Goal: Use online tool/utility: Utilize a website feature to perform a specific function

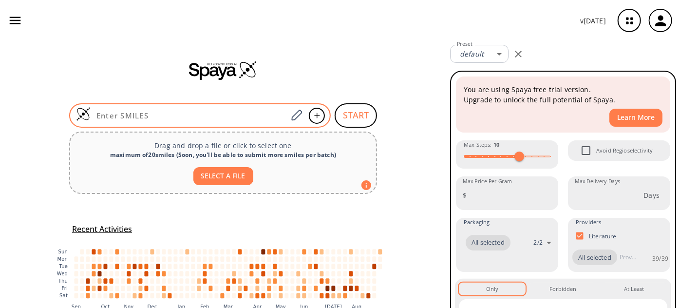
click at [151, 113] on input at bounding box center [189, 116] width 197 height 10
paste input "O=C(OC(C)(C)C)C(O)CCN1C(C(C=CC=C2)=C2C1=O)=O"
type input "O=C(OC(C)(C)C)C(O)CCN1C(C(C=CC=C2)=C2C1=O)=O"
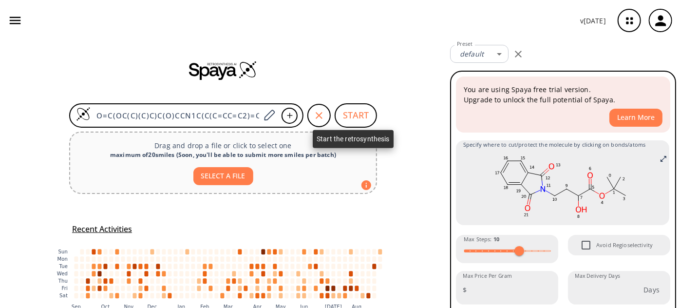
click at [363, 115] on button "START" at bounding box center [356, 115] width 42 height 24
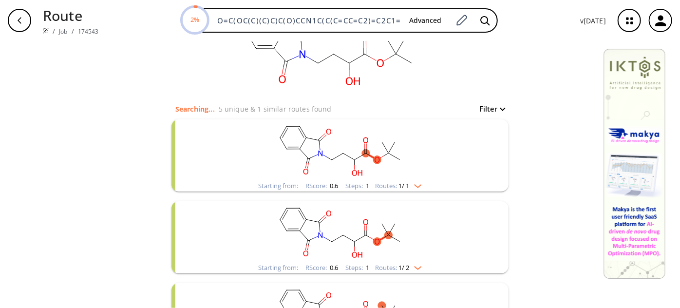
scroll to position [88, 0]
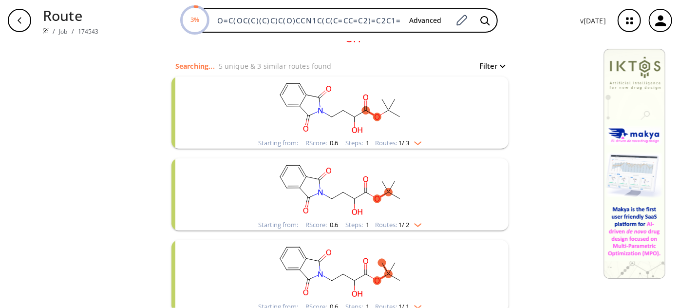
click at [382, 117] on rect "clusters" at bounding box center [339, 106] width 253 height 61
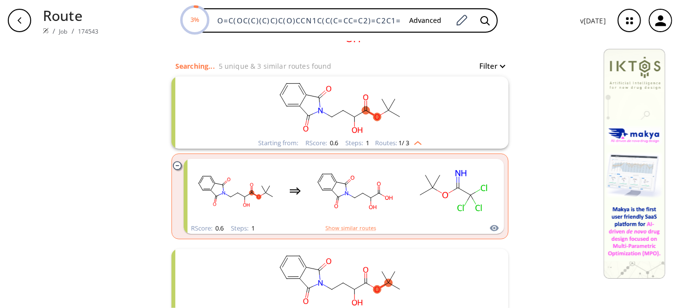
click at [382, 117] on rect "clusters" at bounding box center [339, 106] width 253 height 61
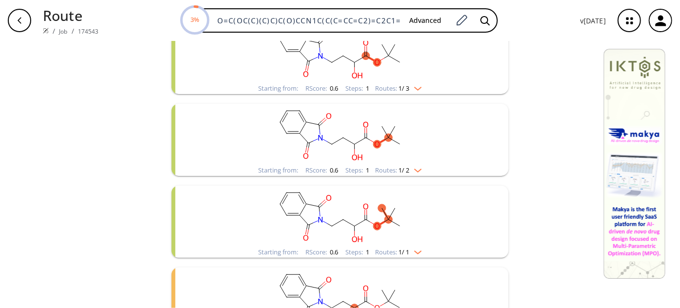
scroll to position [177, 0]
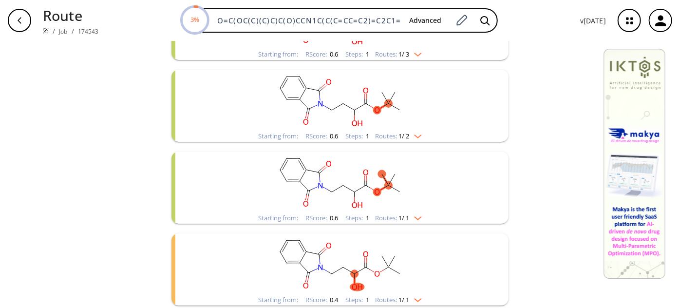
click at [386, 97] on rect "clusters" at bounding box center [339, 100] width 253 height 61
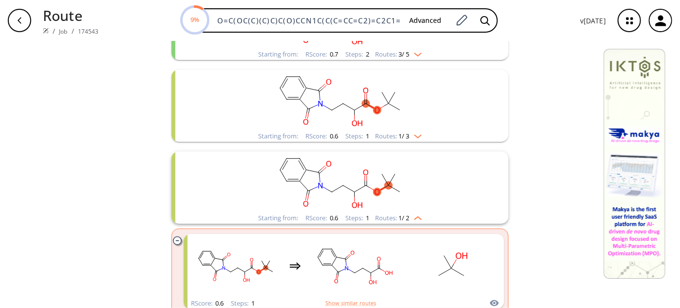
click at [386, 97] on rect "clusters" at bounding box center [339, 100] width 253 height 61
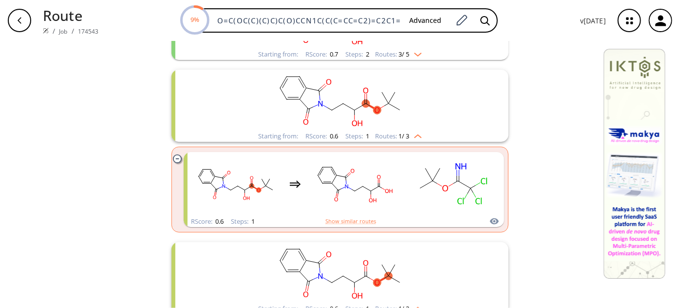
click at [386, 97] on rect "clusters" at bounding box center [339, 100] width 253 height 61
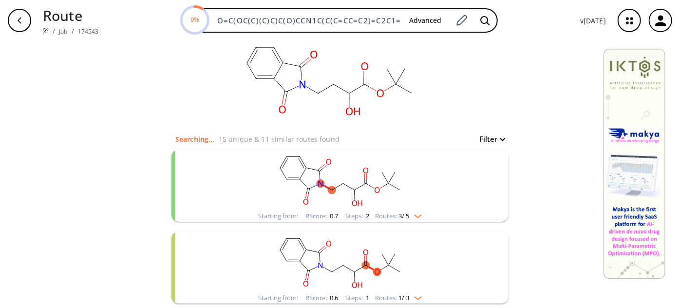
scroll to position [0, 0]
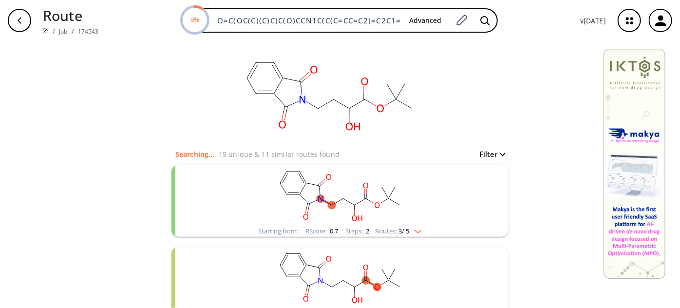
click at [356, 206] on rect "clusters" at bounding box center [339, 195] width 253 height 61
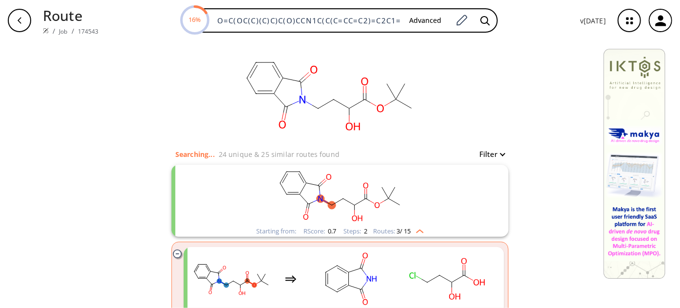
click at [366, 189] on rect "clusters" at bounding box center [339, 195] width 253 height 61
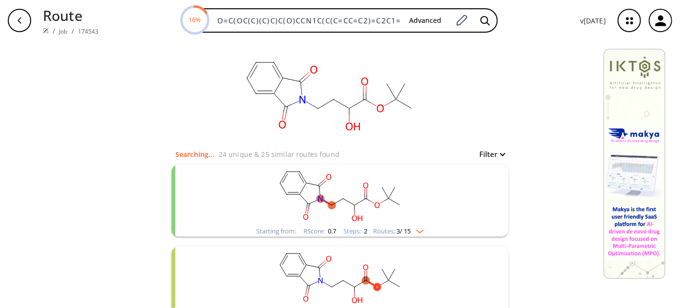
click at [358, 189] on rect "clusters" at bounding box center [339, 195] width 253 height 61
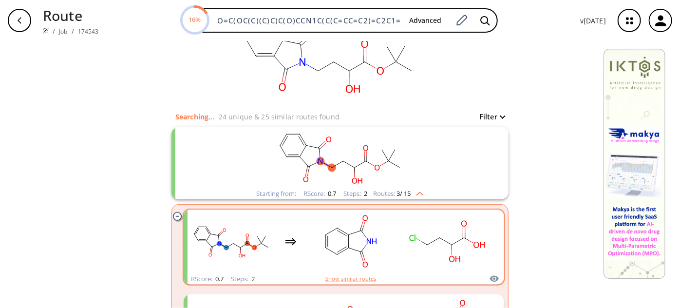
scroll to position [44, 0]
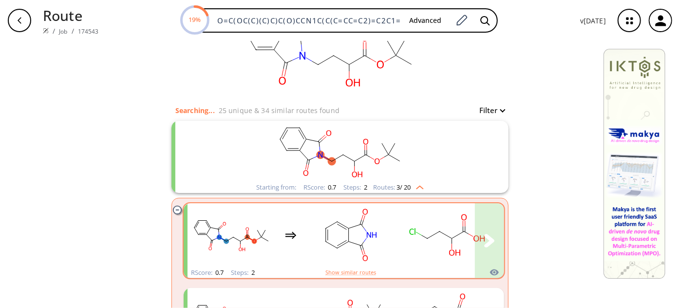
click at [375, 221] on rect "clusters" at bounding box center [350, 235] width 88 height 61
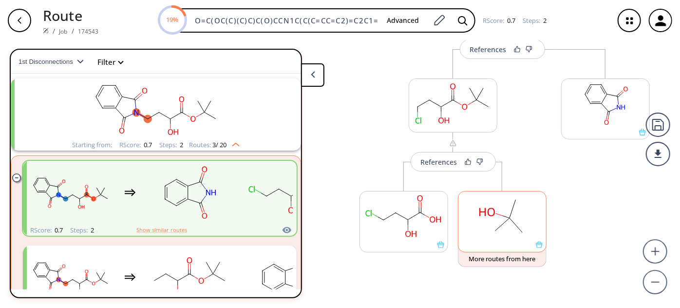
scroll to position [118, 0]
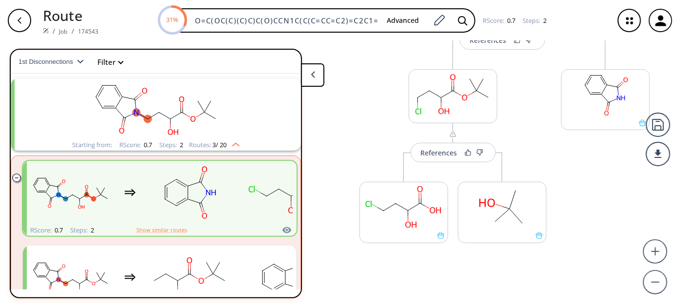
click at [20, 19] on icon "button" at bounding box center [20, 21] width 8 height 8
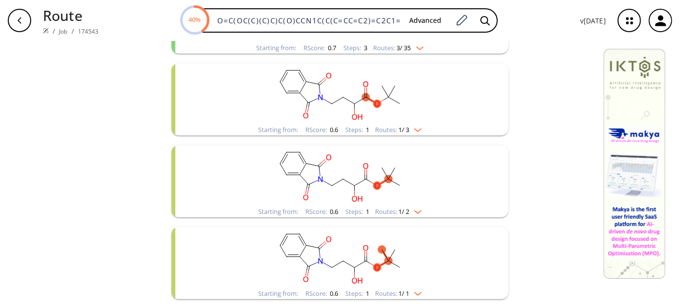
scroll to position [310, 0]
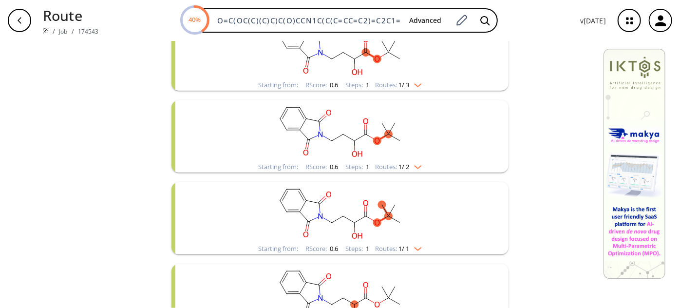
click at [375, 138] on icon "clusters" at bounding box center [377, 141] width 5 height 6
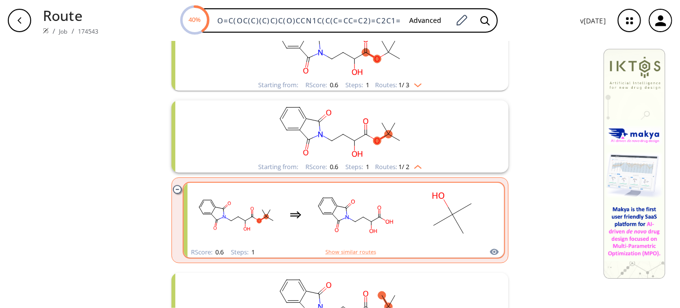
click at [375, 212] on rect "clusters" at bounding box center [355, 214] width 88 height 61
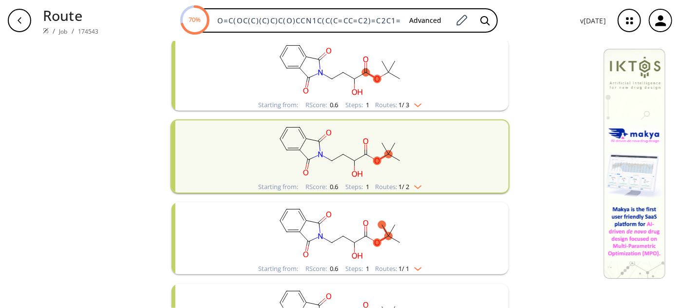
scroll to position [310, 0]
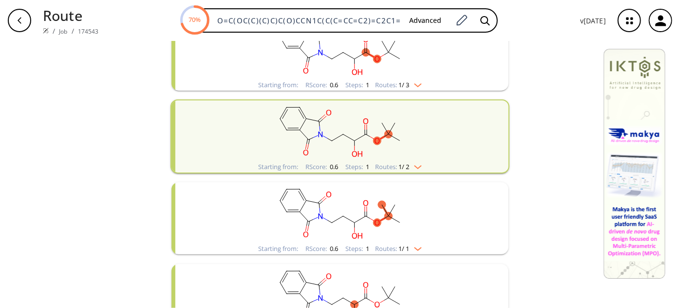
click at [357, 137] on icon "clusters" at bounding box center [360, 137] width 11 height 7
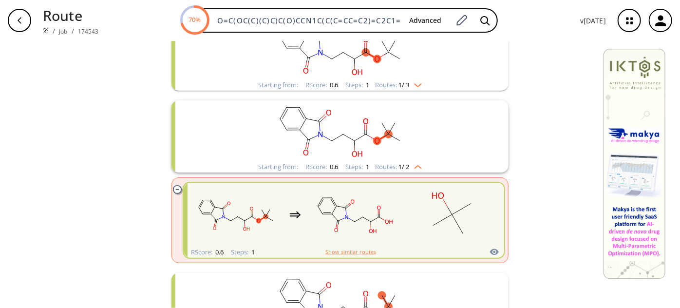
scroll to position [398, 0]
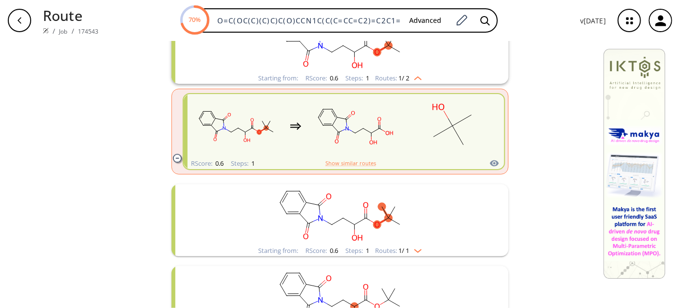
click at [363, 131] on rect "clusters" at bounding box center [355, 125] width 88 height 61
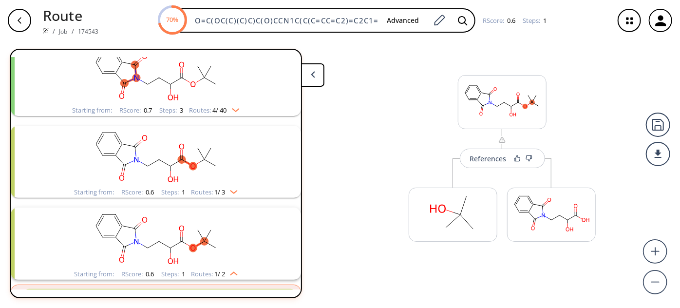
scroll to position [267, 0]
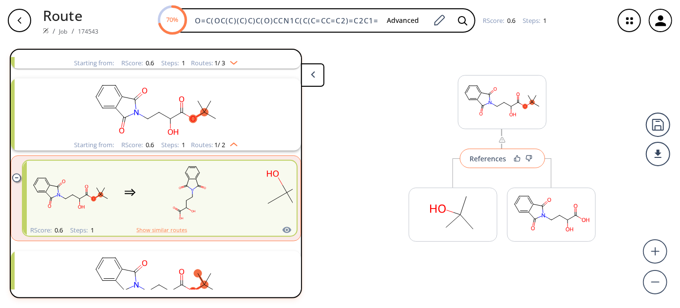
click at [495, 159] on div "References" at bounding box center [488, 158] width 37 height 6
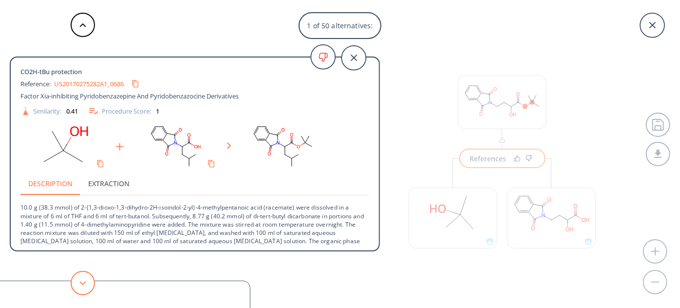
click at [88, 278] on button at bounding box center [83, 283] width 24 height 24
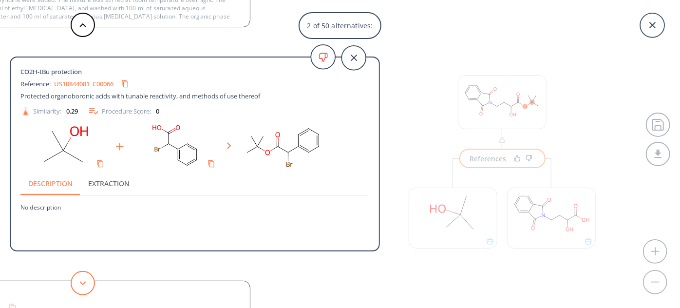
click at [79, 282] on button at bounding box center [83, 283] width 24 height 24
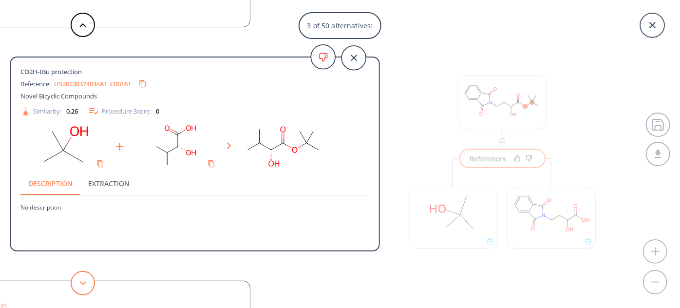
click at [79, 282] on button at bounding box center [83, 283] width 24 height 24
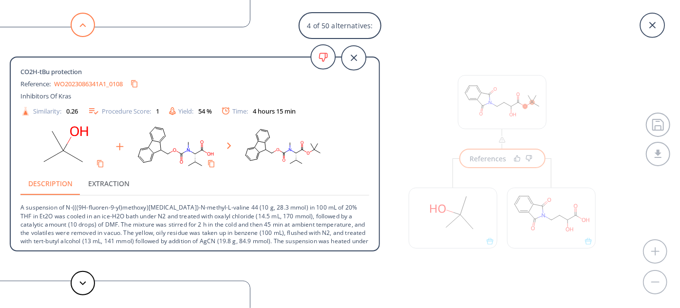
click at [79, 22] on button at bounding box center [83, 25] width 24 height 24
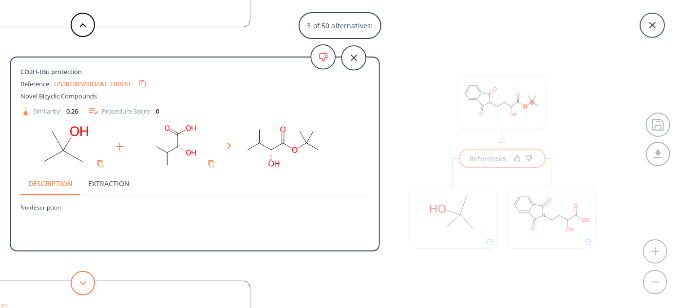
click at [84, 282] on icon at bounding box center [82, 283] width 7 height 4
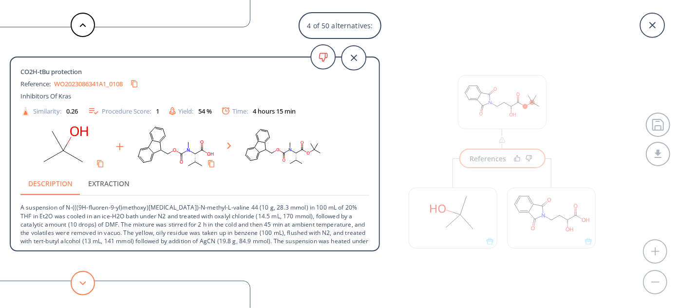
click at [83, 282] on icon at bounding box center [82, 283] width 7 height 4
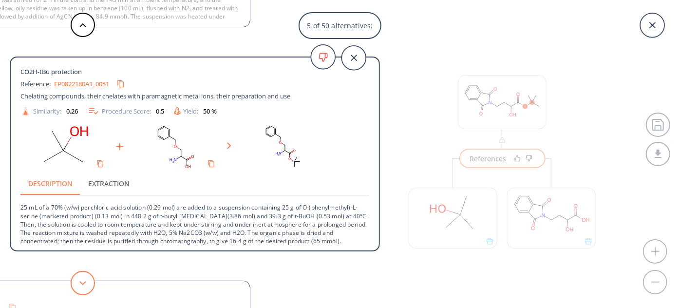
click at [83, 282] on icon at bounding box center [82, 283] width 7 height 4
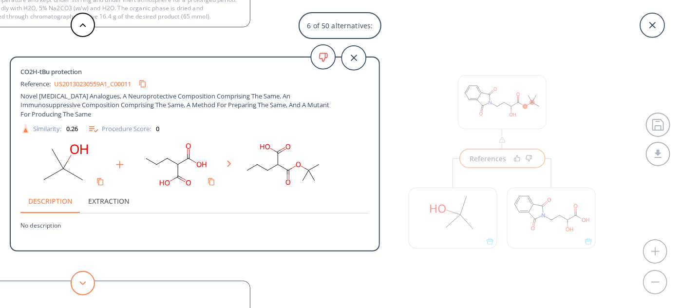
click at [83, 282] on icon at bounding box center [82, 283] width 7 height 4
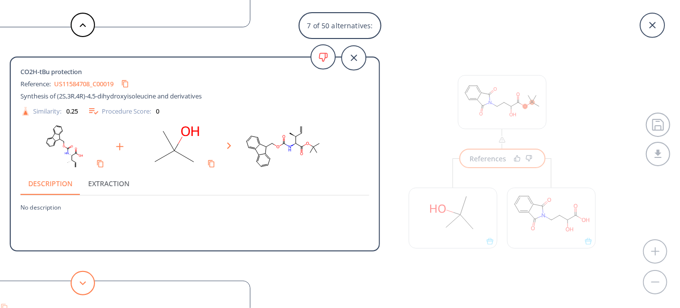
click at [83, 282] on icon at bounding box center [82, 283] width 7 height 4
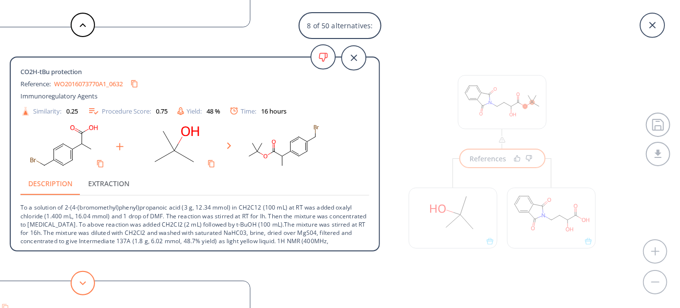
click at [91, 281] on button at bounding box center [83, 283] width 24 height 24
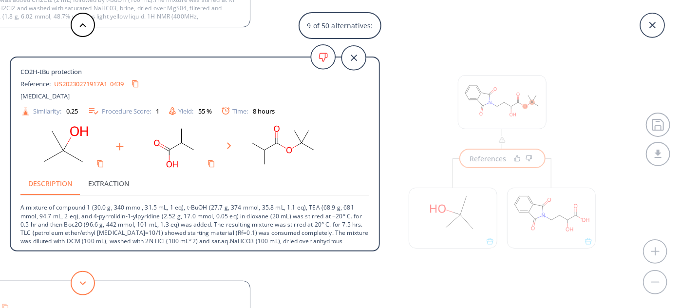
click at [93, 280] on button at bounding box center [83, 283] width 24 height 24
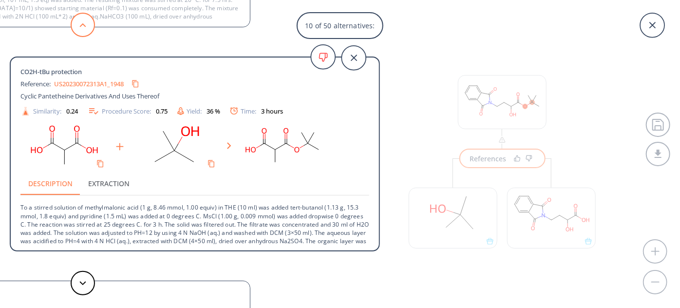
click at [76, 31] on button at bounding box center [83, 25] width 24 height 24
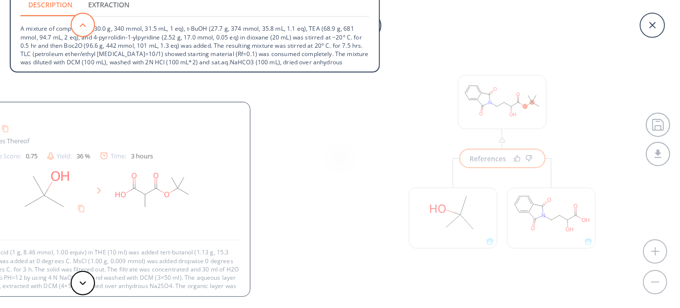
click at [76, 31] on button at bounding box center [83, 25] width 24 height 24
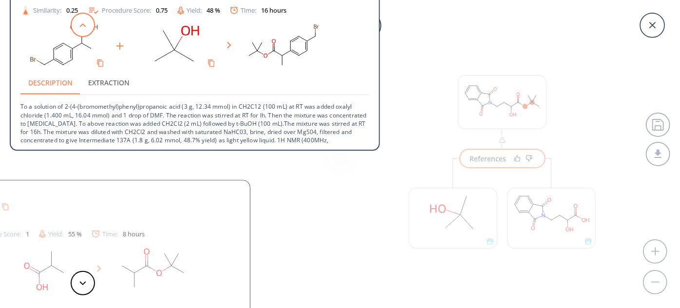
click at [76, 31] on button at bounding box center [83, 25] width 24 height 24
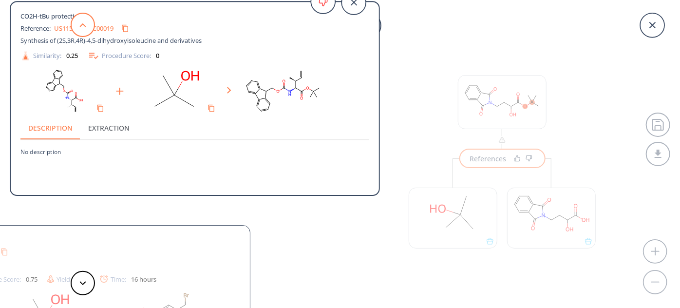
click at [76, 31] on button at bounding box center [83, 25] width 24 height 24
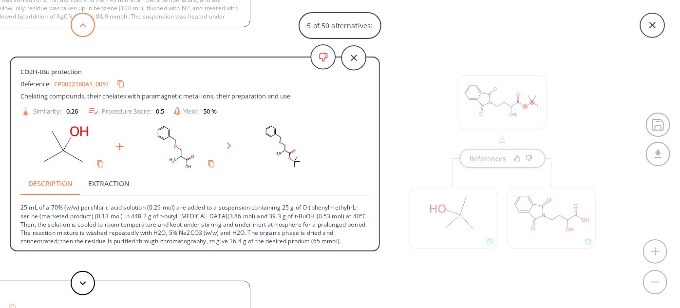
click at [76, 31] on button at bounding box center [83, 25] width 24 height 24
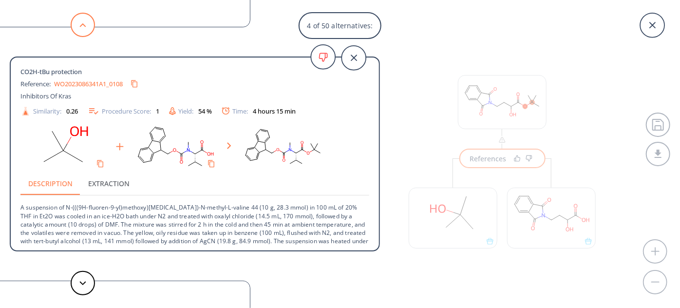
click at [76, 31] on button at bounding box center [83, 25] width 24 height 24
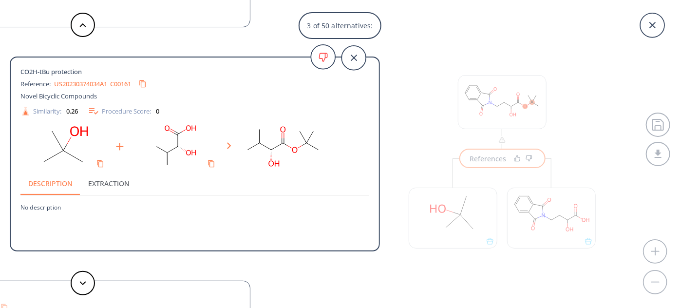
click at [68, 83] on link "US20230374034A1_C00161" at bounding box center [92, 84] width 77 height 6
click at [86, 285] on button at bounding box center [83, 283] width 24 height 24
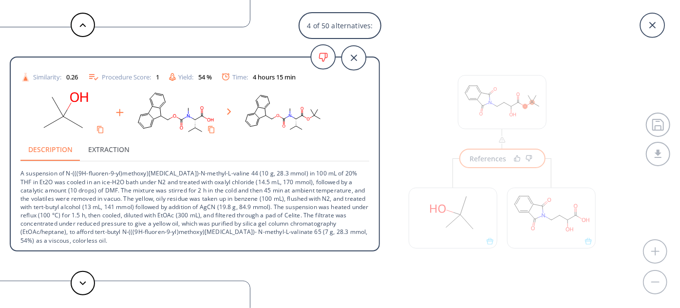
scroll to position [35, 0]
click at [78, 283] on button at bounding box center [83, 283] width 24 height 24
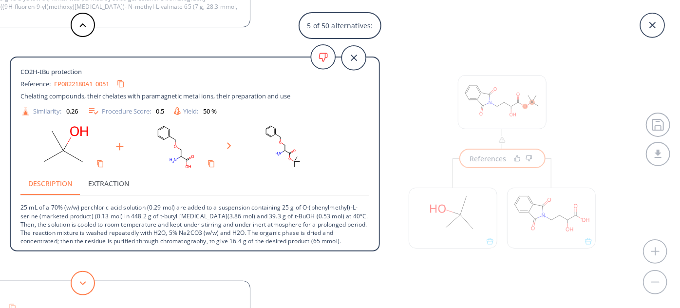
click at [80, 283] on icon at bounding box center [82, 283] width 7 height 4
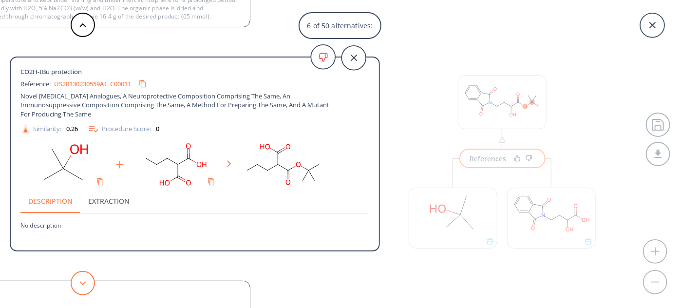
click at [80, 283] on icon at bounding box center [82, 283] width 7 height 4
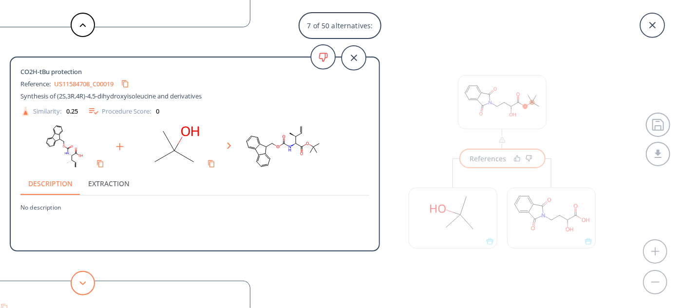
click at [80, 283] on icon at bounding box center [82, 283] width 7 height 4
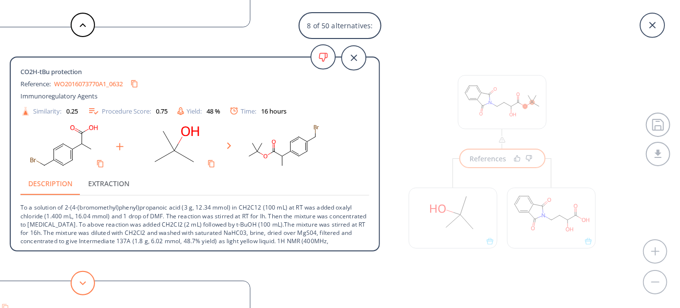
click at [80, 283] on icon at bounding box center [82, 283] width 7 height 4
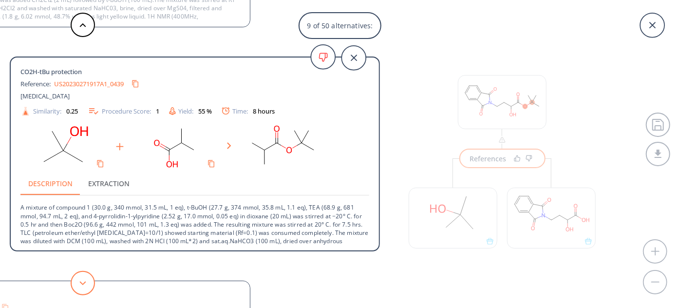
click at [80, 283] on icon at bounding box center [82, 283] width 7 height 4
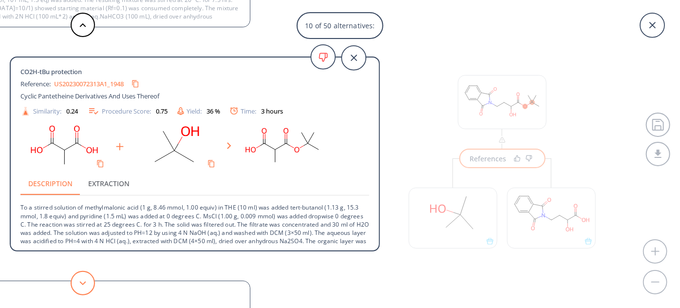
click at [80, 283] on icon at bounding box center [82, 283] width 7 height 4
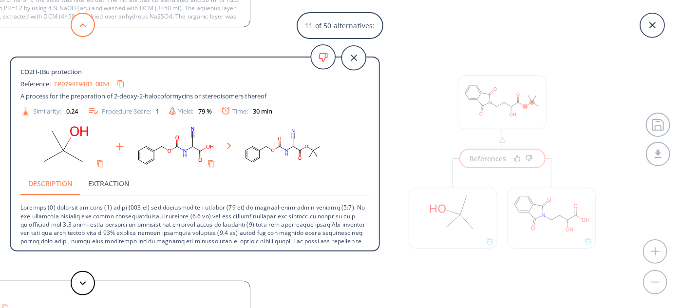
click at [78, 20] on button at bounding box center [83, 25] width 24 height 24
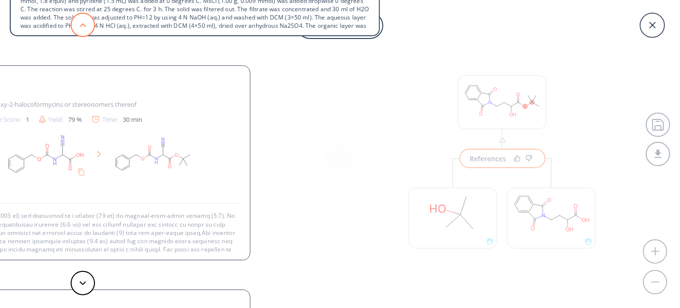
click at [78, 20] on button at bounding box center [83, 25] width 24 height 24
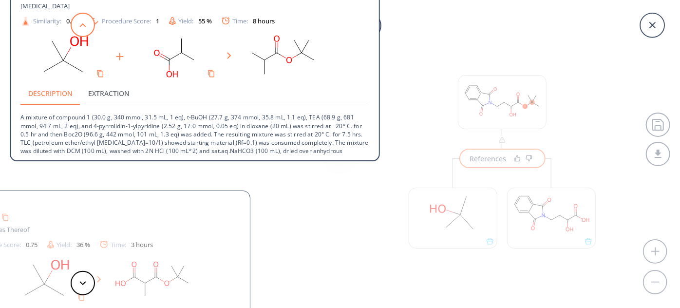
click at [78, 20] on button at bounding box center [83, 25] width 24 height 24
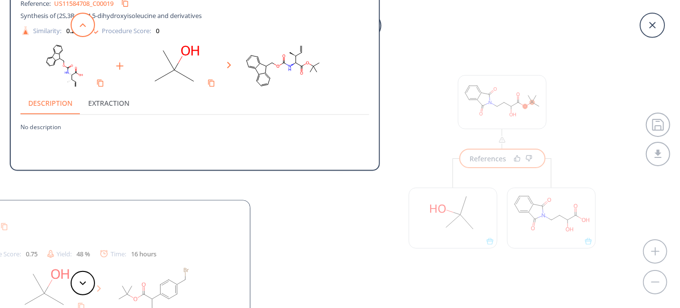
click at [78, 20] on button at bounding box center [83, 25] width 24 height 24
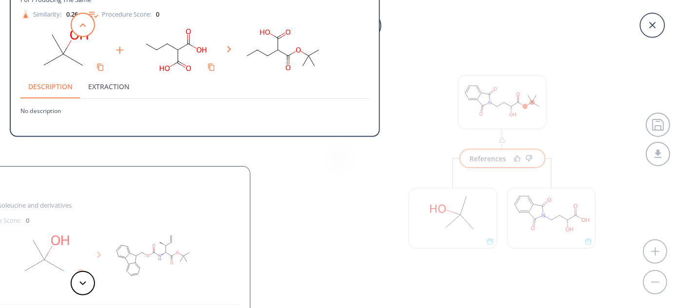
click at [78, 20] on button at bounding box center [83, 25] width 24 height 24
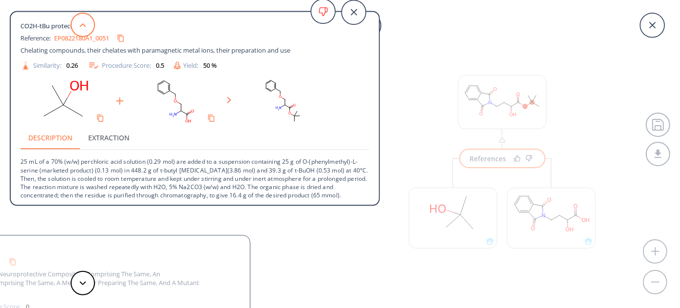
click at [78, 20] on button at bounding box center [83, 25] width 24 height 24
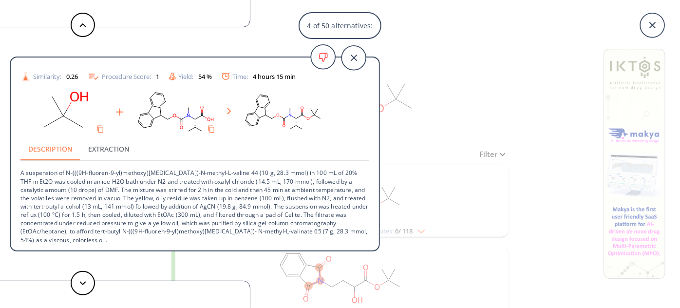
click at [504, 73] on div "4 of 50 alternatives: CO2H-tBu protection Reference: US20170275282A1_0686 Facto…" at bounding box center [340, 154] width 680 height 308
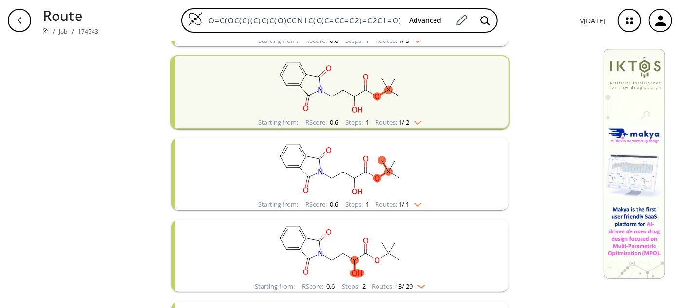
scroll to position [398, 0]
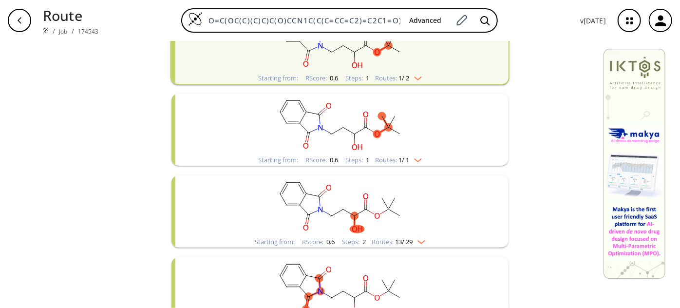
click at [395, 121] on rect "clusters" at bounding box center [339, 124] width 253 height 61
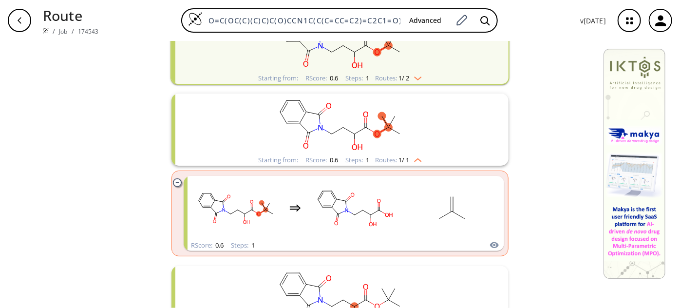
click at [395, 121] on rect "clusters" at bounding box center [339, 124] width 253 height 61
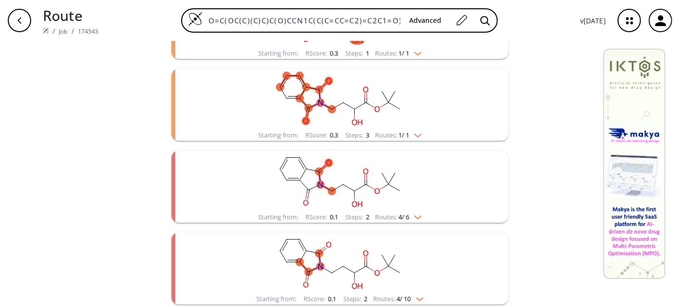
scroll to position [753, 0]
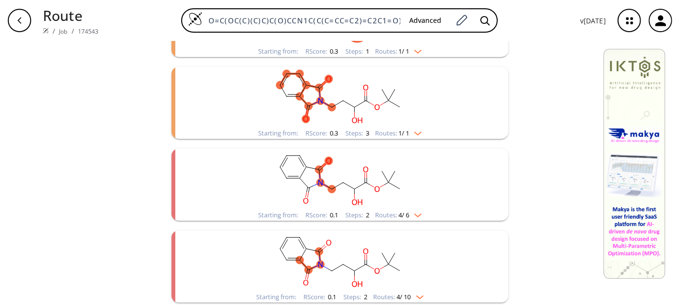
click at [353, 88] on rect "clusters" at bounding box center [339, 97] width 253 height 61
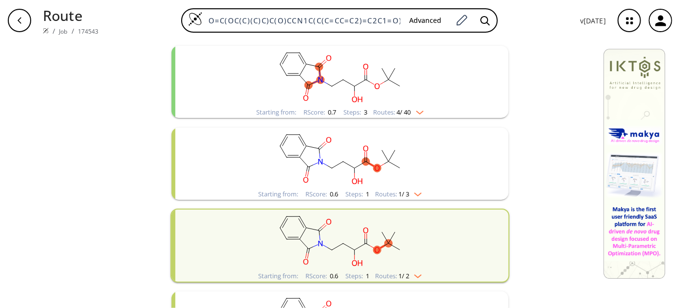
scroll to position [265, 0]
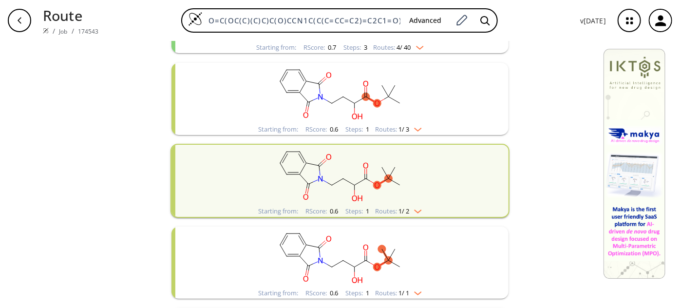
click at [388, 98] on ellipse "clusters" at bounding box center [389, 97] width 8 height 8
click at [352, 103] on ellipse "clusters" at bounding box center [355, 103] width 8 height 8
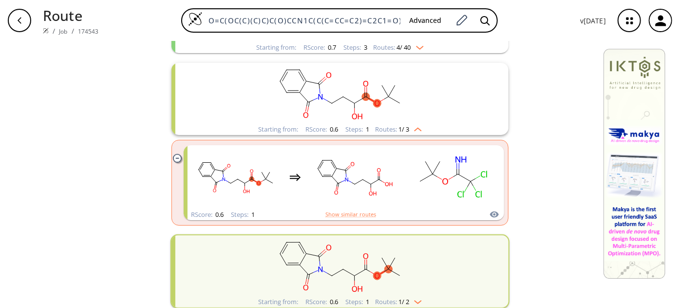
click at [363, 103] on rect "clusters" at bounding box center [339, 93] width 253 height 61
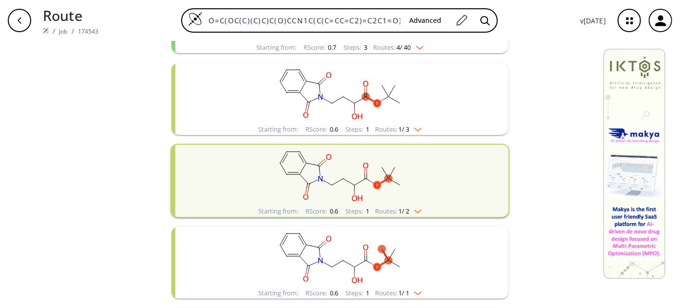
click at [365, 174] on icon "clusters" at bounding box center [365, 176] width 0 height 5
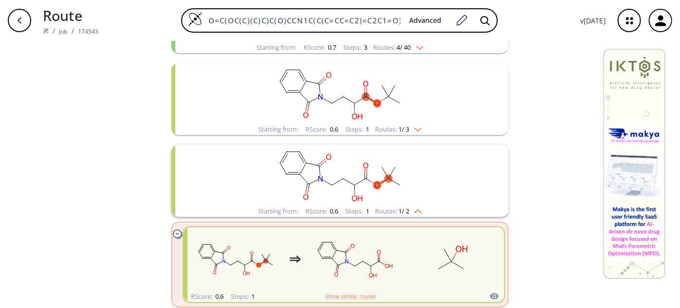
click at [388, 253] on rect "clusters" at bounding box center [355, 258] width 88 height 61
